Goal: Information Seeking & Learning: Learn about a topic

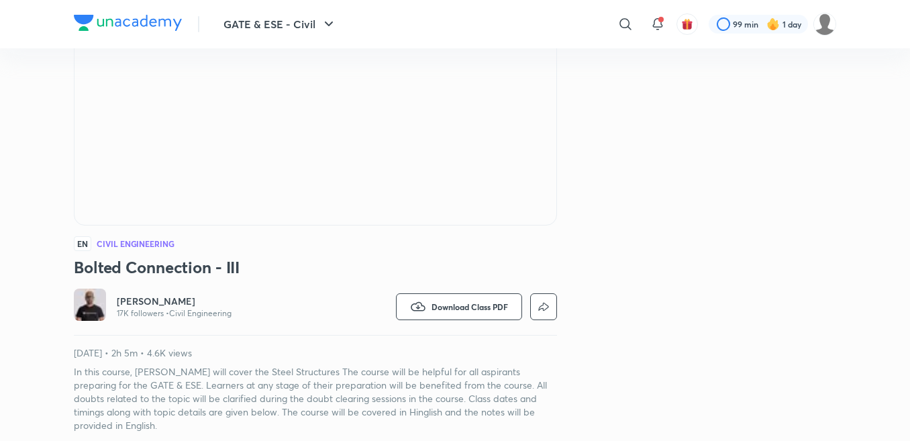
scroll to position [188, 0]
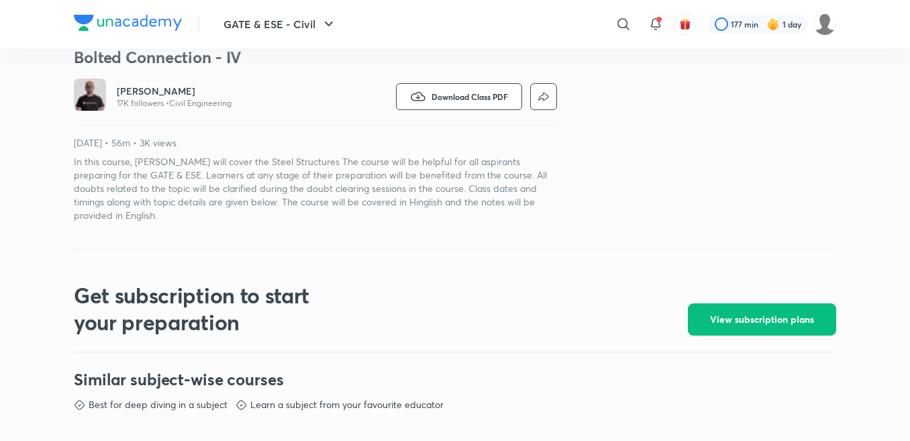
scroll to position [381, 0]
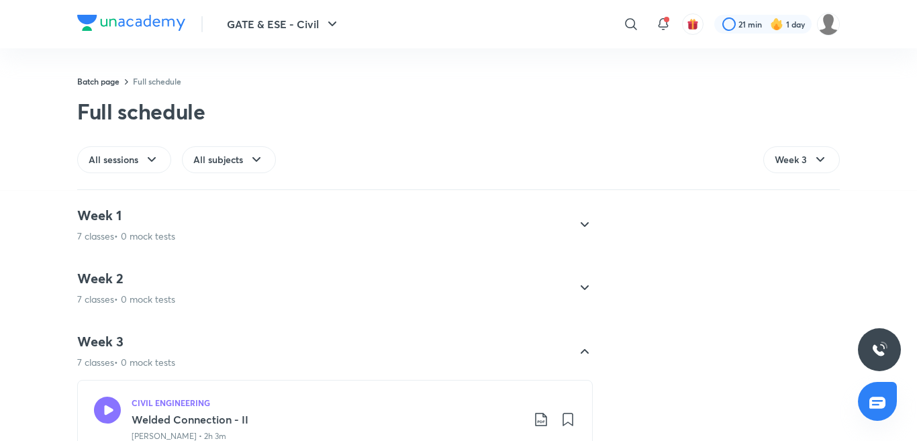
scroll to position [769, 0]
